Goal: Task Accomplishment & Management: Complete application form

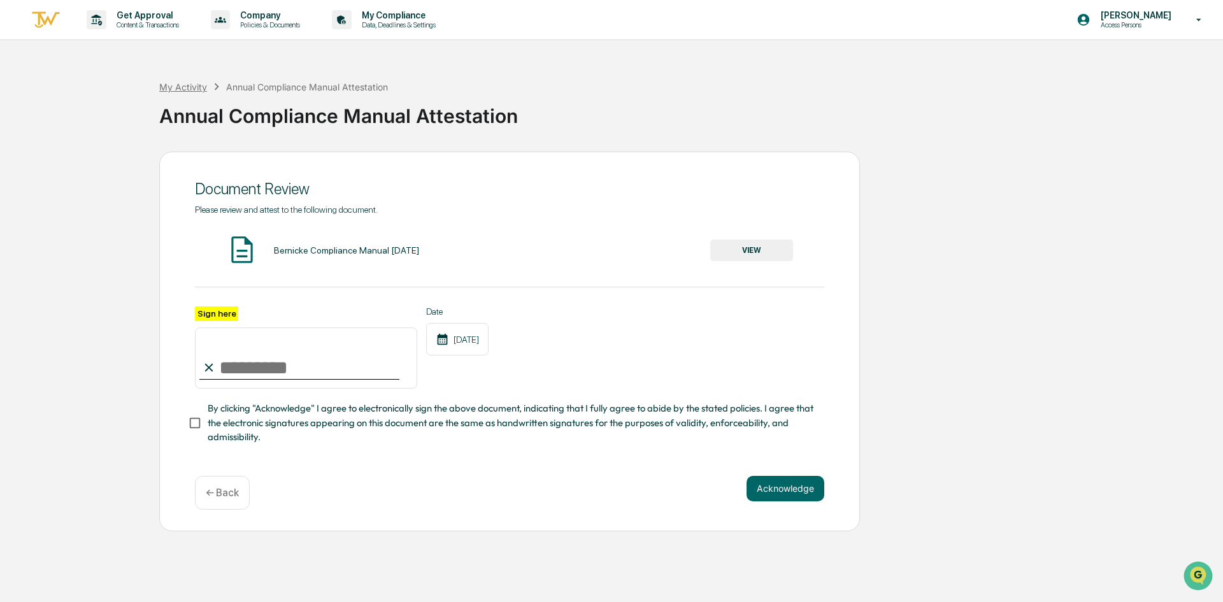
click at [172, 87] on div "My Activity" at bounding box center [183, 87] width 48 height 11
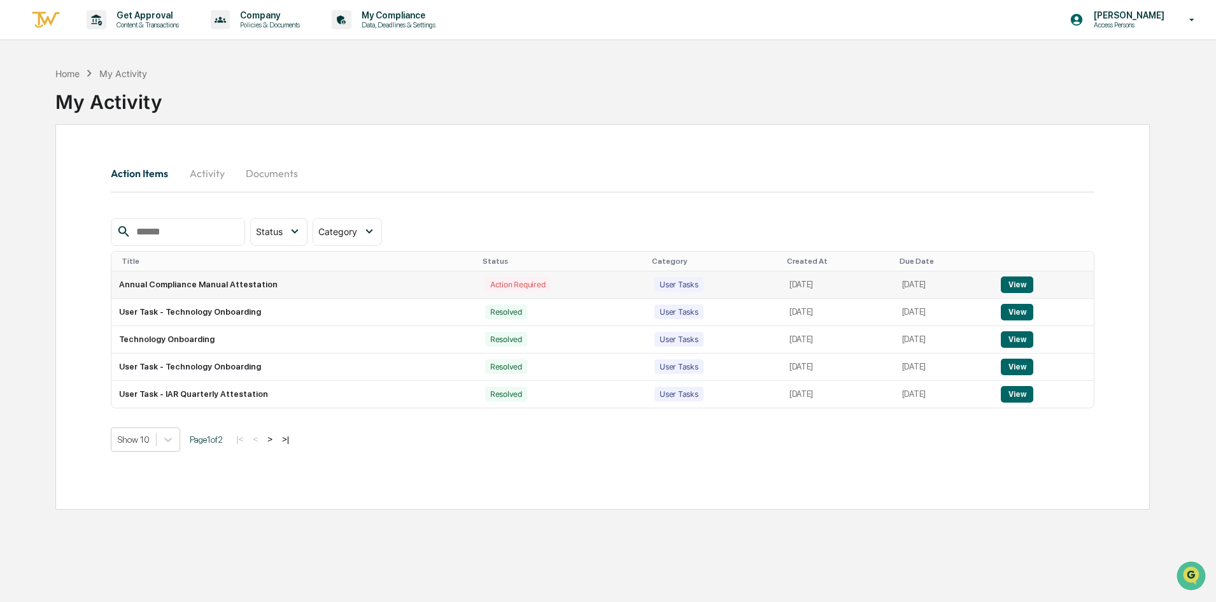
click at [246, 288] on td "Annual Compliance Manual Attestation" at bounding box center [294, 284] width 366 height 27
click at [1026, 285] on button "View" at bounding box center [1017, 284] width 32 height 17
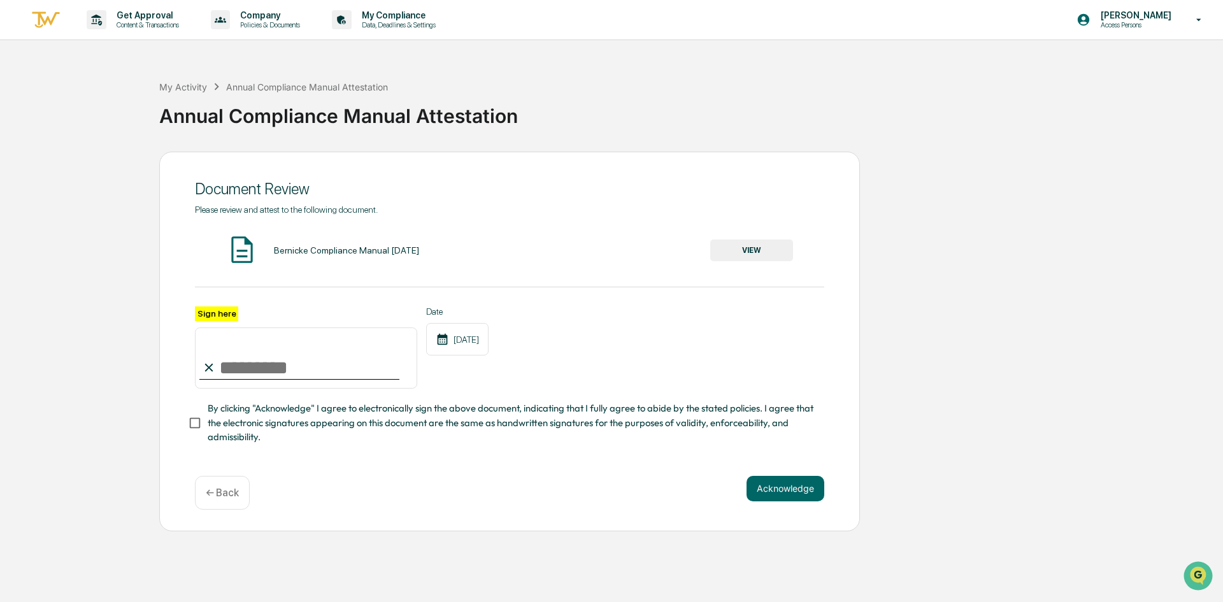
click at [738, 248] on button "VIEW" at bounding box center [751, 250] width 83 height 22
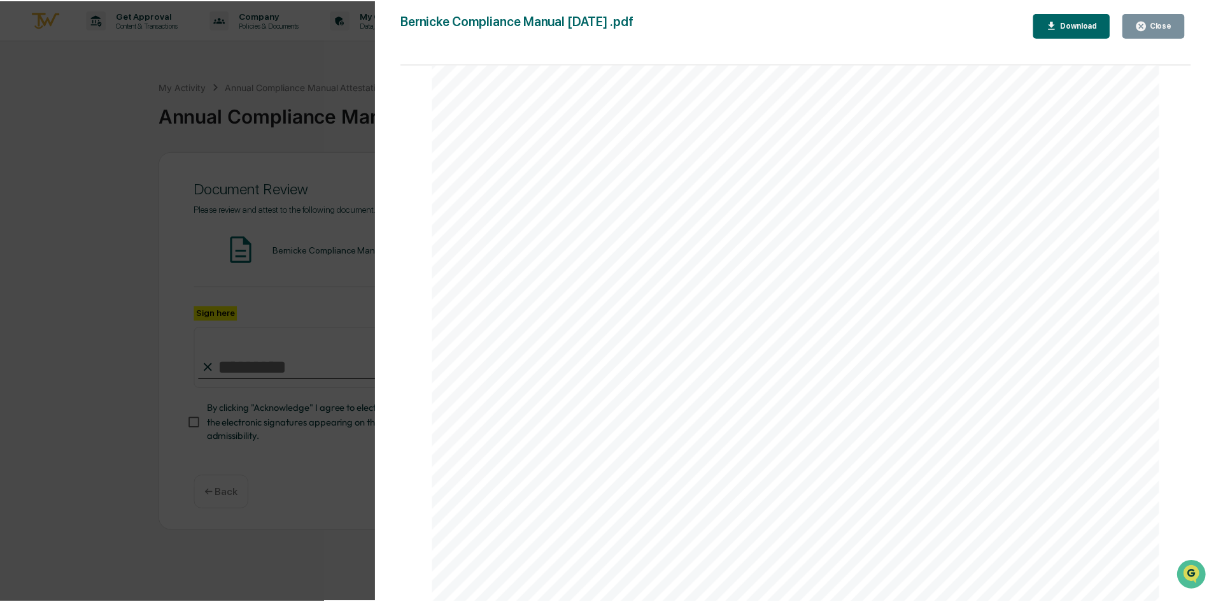
scroll to position [135736, 0]
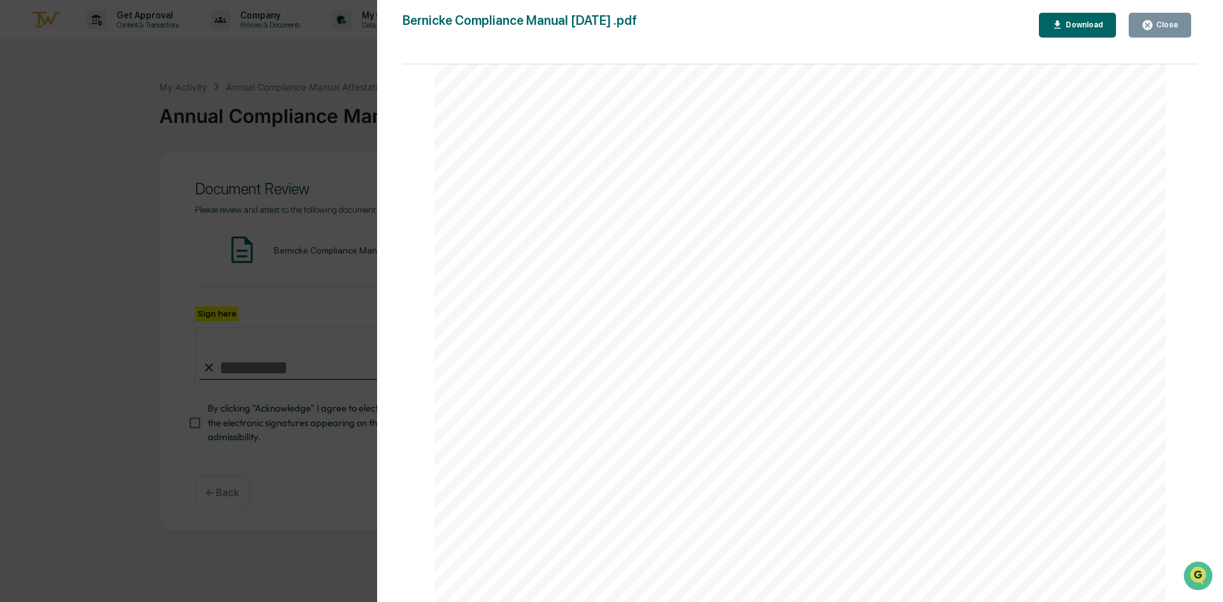
click at [1150, 20] on icon "button" at bounding box center [1147, 25] width 12 height 12
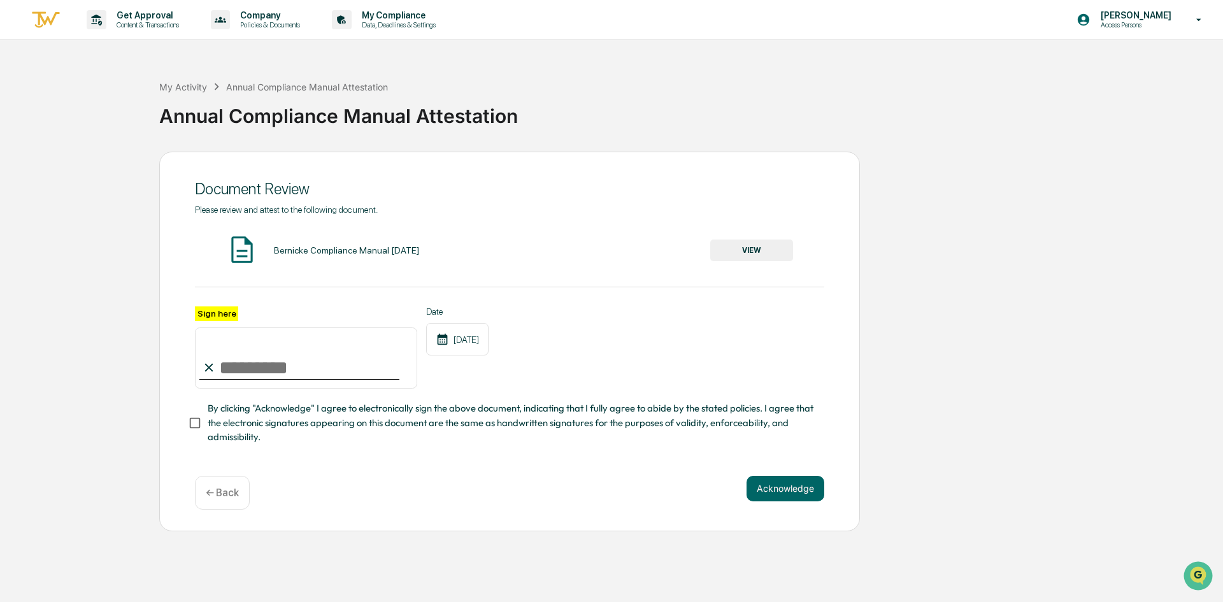
click at [317, 371] on input "Sign here" at bounding box center [306, 357] width 222 height 61
type input "**********"
click at [333, 488] on div "Acknowledge ← Back" at bounding box center [509, 493] width 629 height 34
click at [798, 498] on button "Acknowledge" at bounding box center [785, 488] width 78 height 25
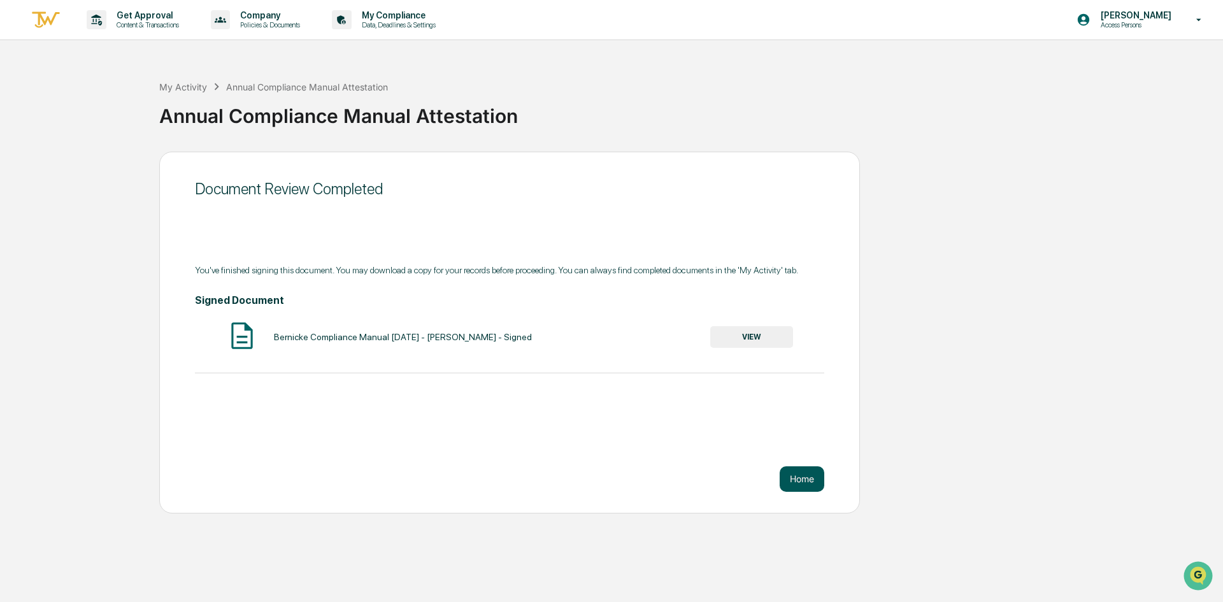
click at [802, 480] on button "Home" at bounding box center [801, 478] width 45 height 25
